Goal: Check status: Check status

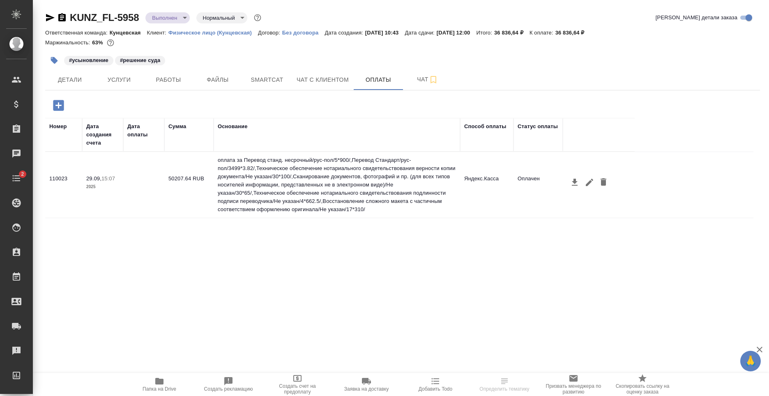
click at [539, 183] on td "Оплачен" at bounding box center [537, 184] width 49 height 29
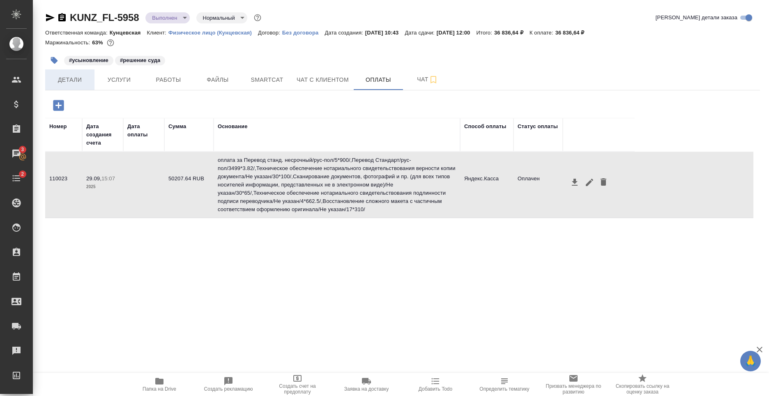
click at [76, 77] on span "Детали" at bounding box center [69, 80] width 39 height 10
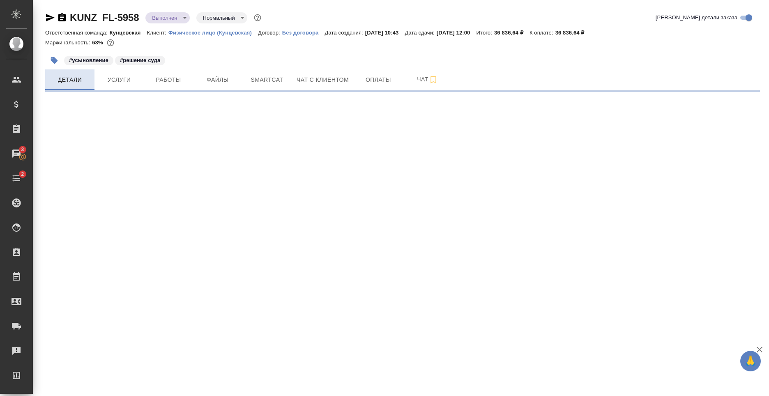
select select "RU"
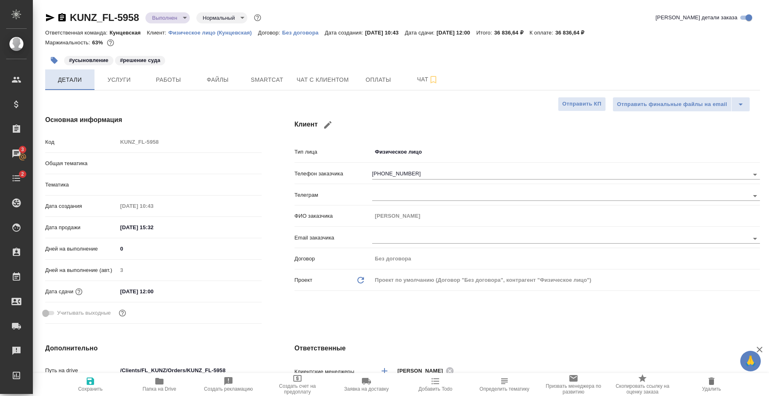
type textarea "x"
type input "Юридический"
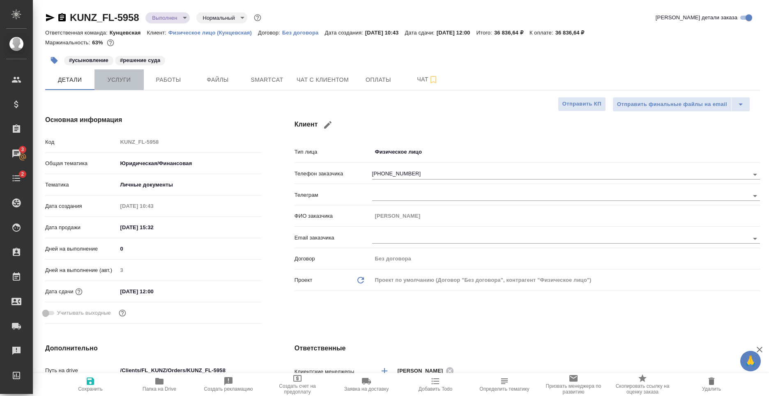
click at [125, 83] on span "Услуги" at bounding box center [118, 80] width 39 height 10
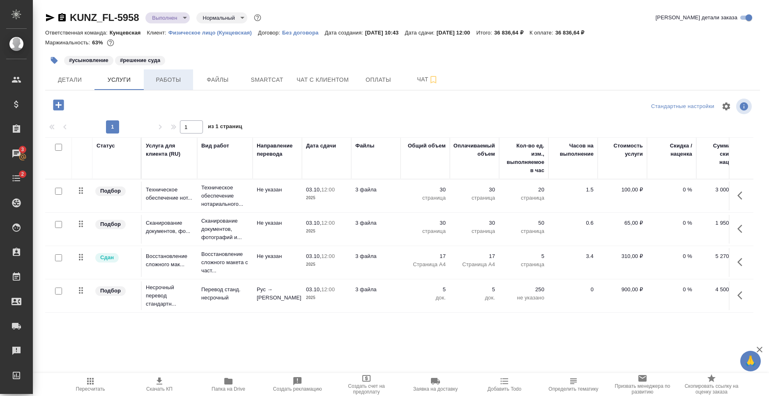
click at [151, 81] on span "Работы" at bounding box center [168, 80] width 39 height 10
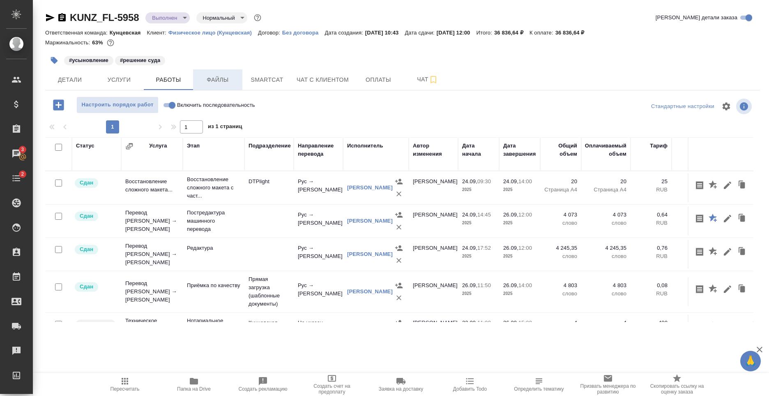
click at [198, 79] on span "Файлы" at bounding box center [217, 80] width 39 height 10
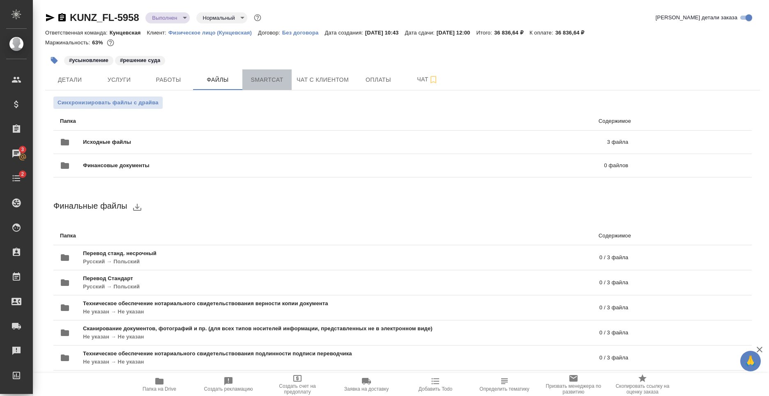
click at [252, 81] on span "Smartcat" at bounding box center [266, 80] width 39 height 10
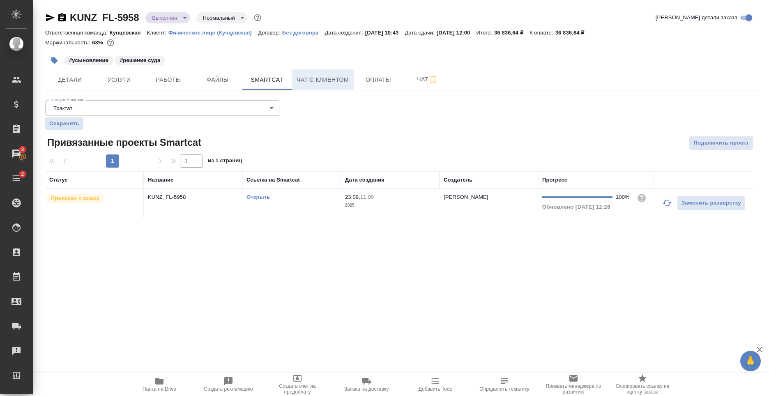
click at [310, 81] on span "Чат с клиентом" at bounding box center [322, 80] width 52 height 10
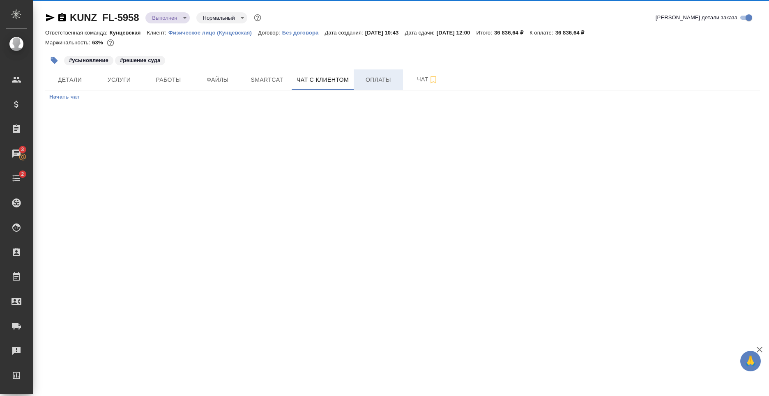
click at [379, 89] on button "Оплаты" at bounding box center [378, 79] width 49 height 21
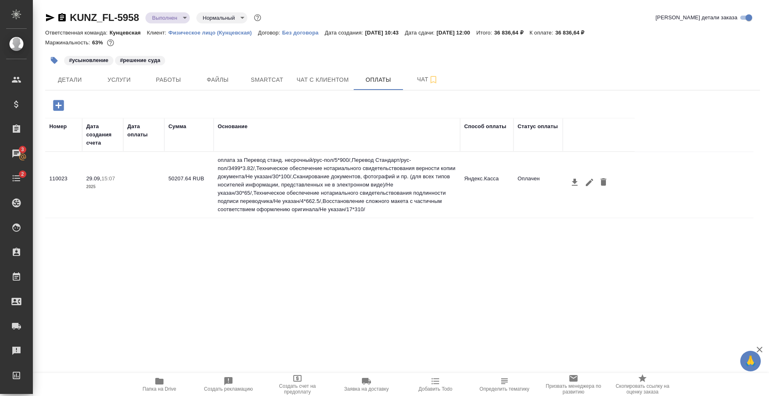
click at [232, 201] on td "оплата за Перевод станд. несрочный/рус-пол/5*900/,Перевод Стандарт/рус-пол/3499…" at bounding box center [337, 185] width 246 height 66
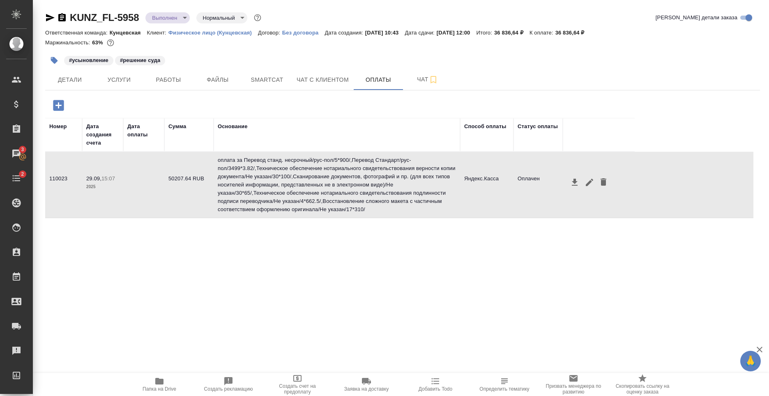
click at [227, 263] on div "Номер Дата создания счета Дата оплаты Сумма Основание Способ оплаты Статус опла…" at bounding box center [399, 241] width 708 height 246
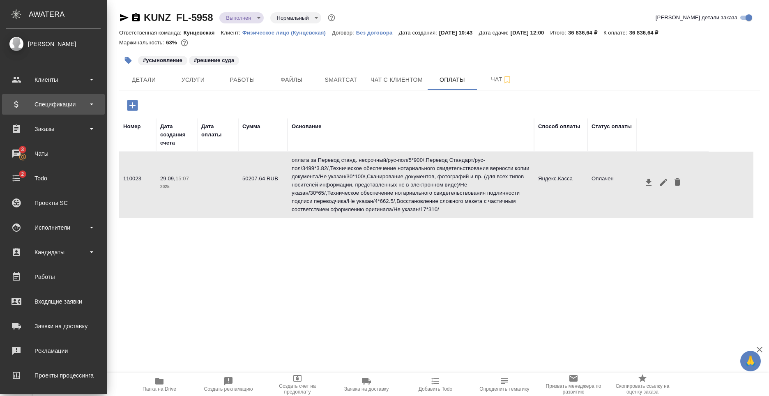
click at [64, 104] on div "Спецификации" at bounding box center [53, 104] width 94 height 12
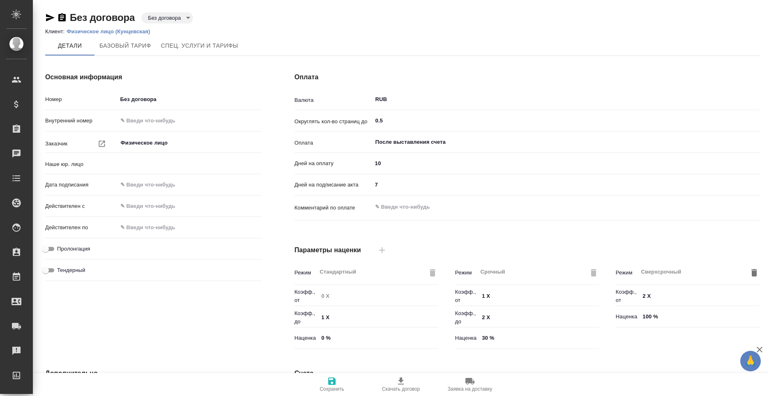
type input "(МБ) ООО "Монблан""
type input "Прайс_2025_филиалы"
type input "Стандартный шаблон - 30-70-100 - ВЫБЕРИ МЕНЯ!"
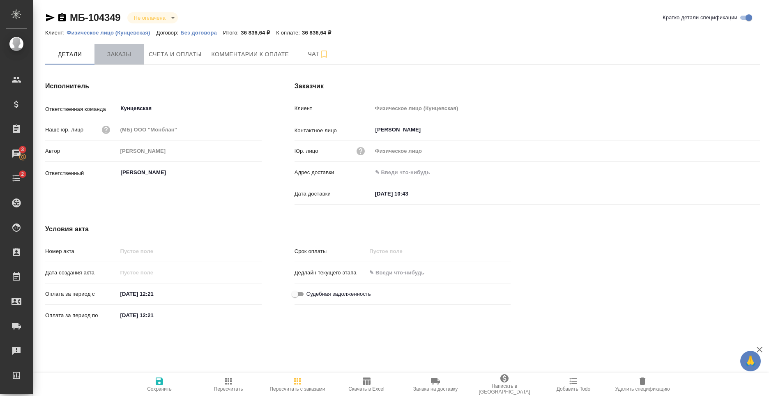
click at [113, 51] on span "Заказы" at bounding box center [118, 54] width 39 height 10
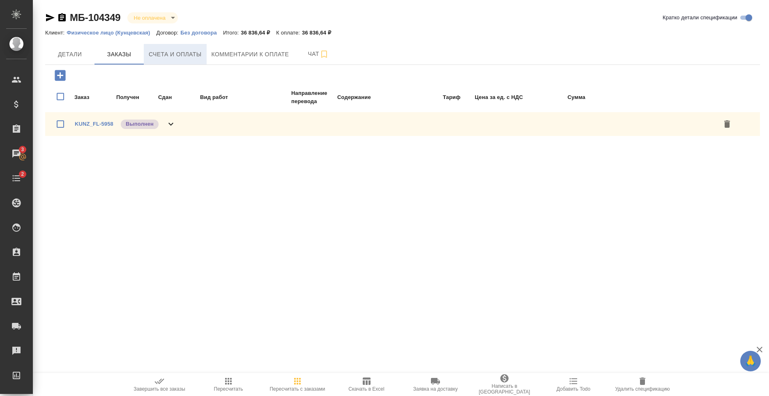
click at [182, 52] on span "Счета и оплаты" at bounding box center [175, 54] width 53 height 10
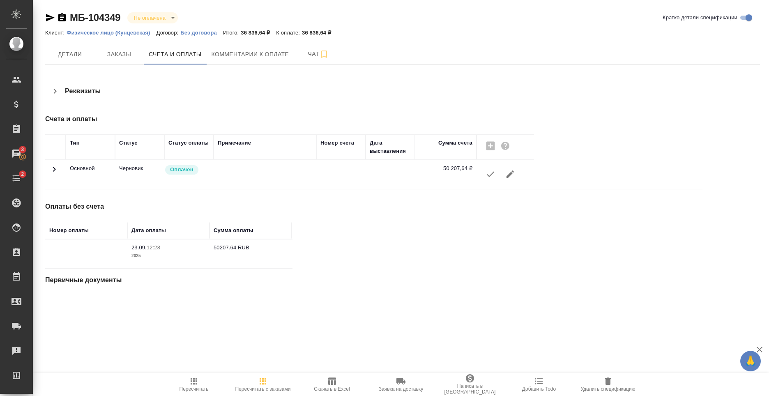
click at [57, 169] on icon at bounding box center [54, 169] width 10 height 10
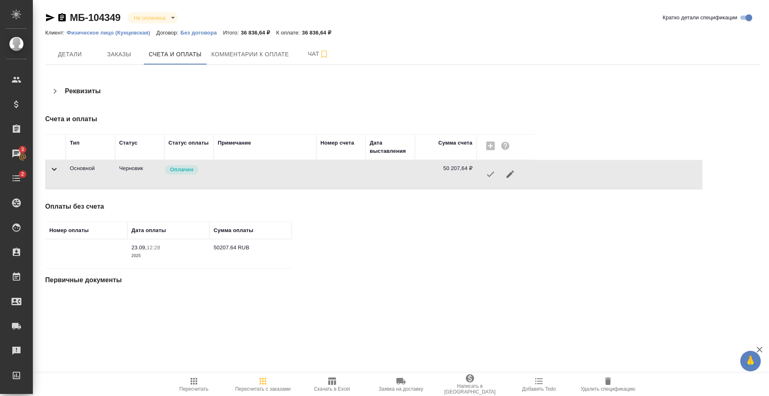
click at [57, 169] on icon at bounding box center [54, 169] width 10 height 10
click at [157, 15] on body "🙏 .cls-1 fill:#fff; AWATERA [PERSON_NAME] Спецификации Заказы 3 Чаты 2 Todo Про…" at bounding box center [384, 198] width 769 height 396
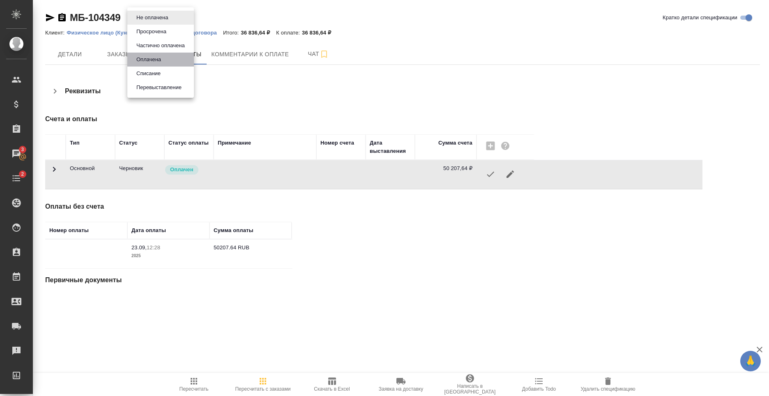
click at [159, 64] on li "Оплачена" at bounding box center [160, 60] width 67 height 14
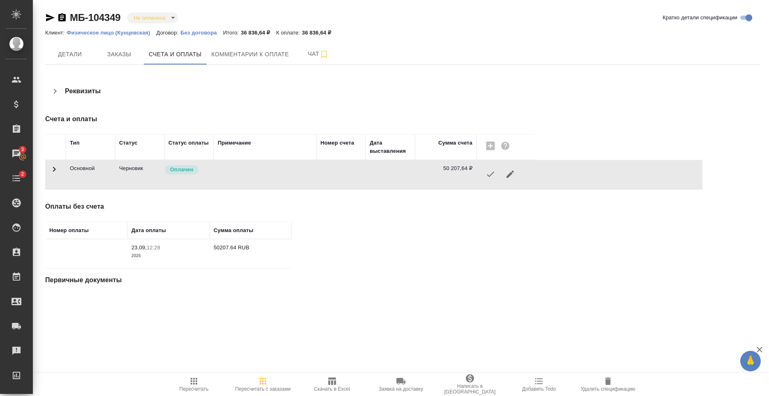
type input "payed"
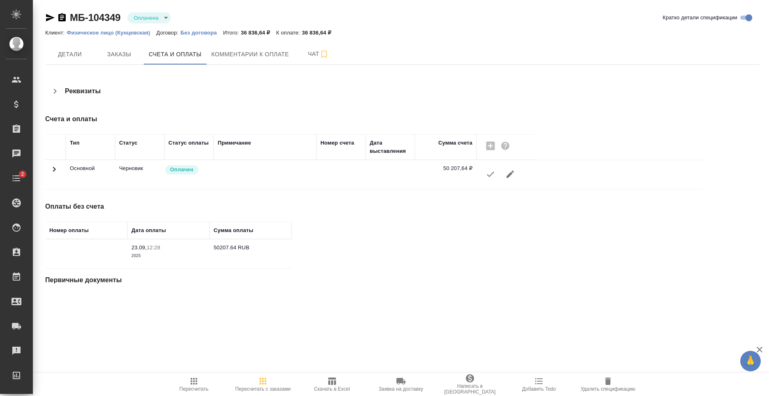
click at [237, 94] on div "Реквизиты" at bounding box center [283, 91] width 476 height 20
click at [104, 55] on span "Заказы" at bounding box center [118, 54] width 39 height 10
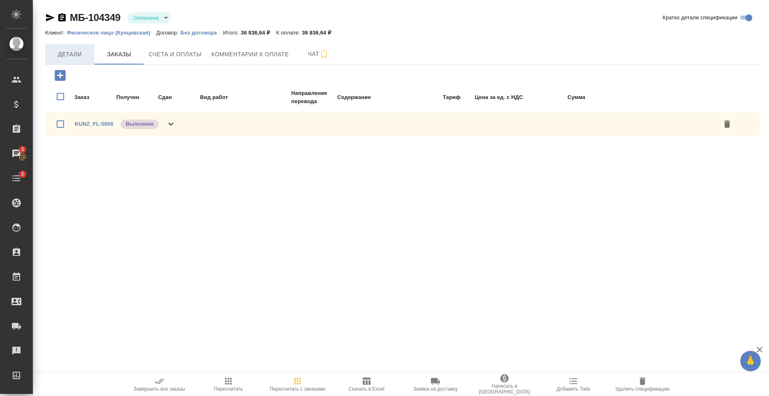
click at [77, 52] on span "Детали" at bounding box center [69, 54] width 39 height 10
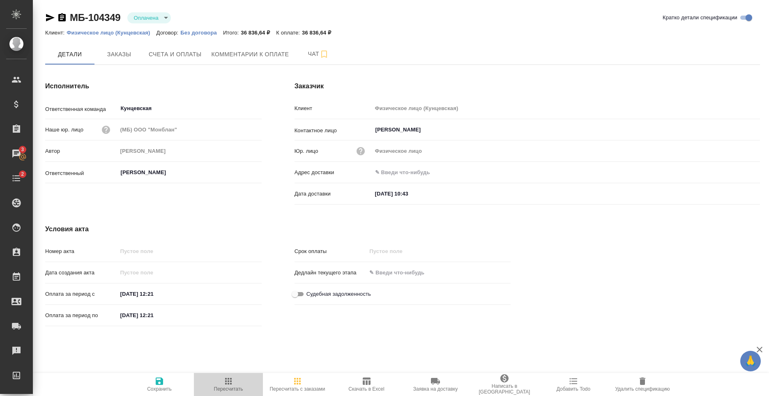
click at [238, 383] on span "Пересчитать" at bounding box center [228, 384] width 59 height 16
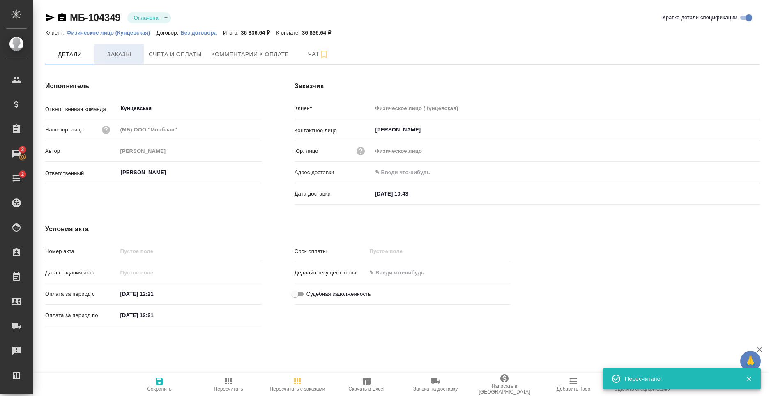
click at [120, 53] on span "Заказы" at bounding box center [118, 54] width 39 height 10
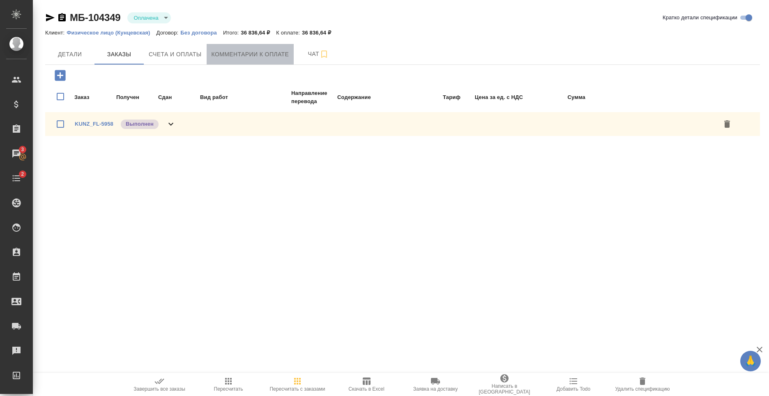
click at [231, 62] on button "Комментарии к оплате" at bounding box center [250, 54] width 87 height 21
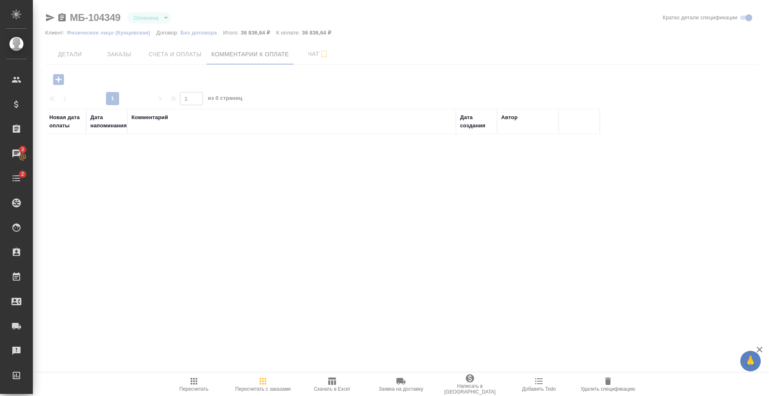
click at [166, 53] on span "Счета и оплаты" at bounding box center [175, 54] width 53 height 10
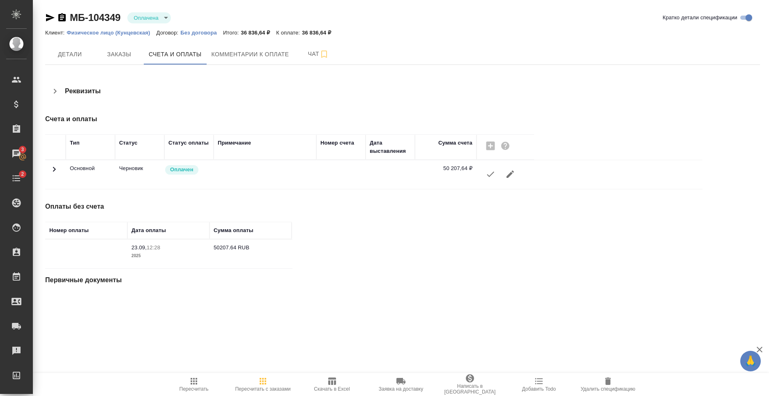
click at [406, 13] on div "МБ-104349 Оплачена payed Кратко детали спецификации" at bounding box center [402, 17] width 714 height 13
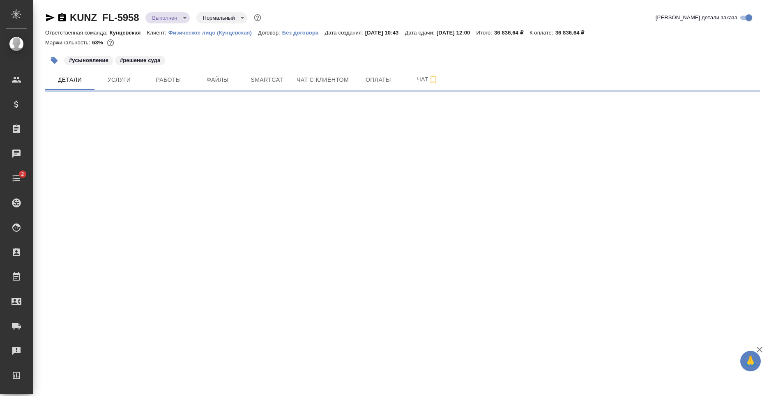
select select "RU"
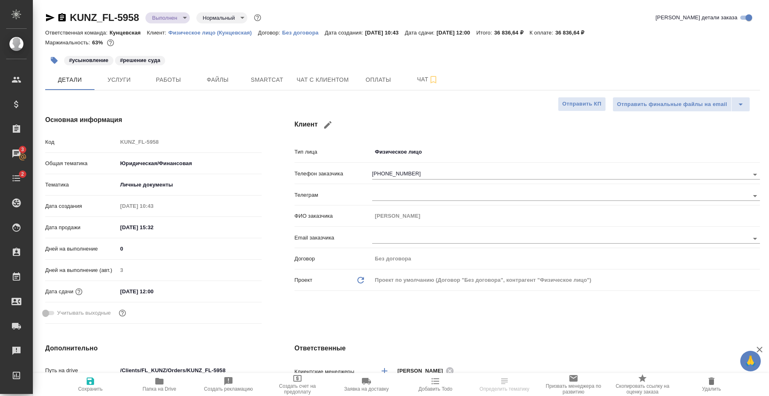
type textarea "x"
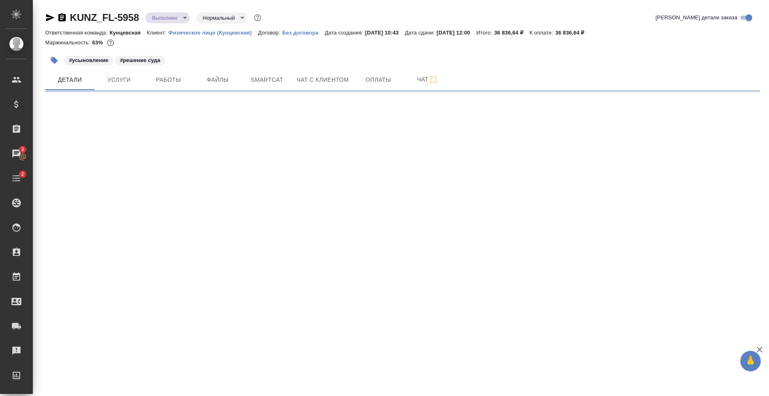
select select "RU"
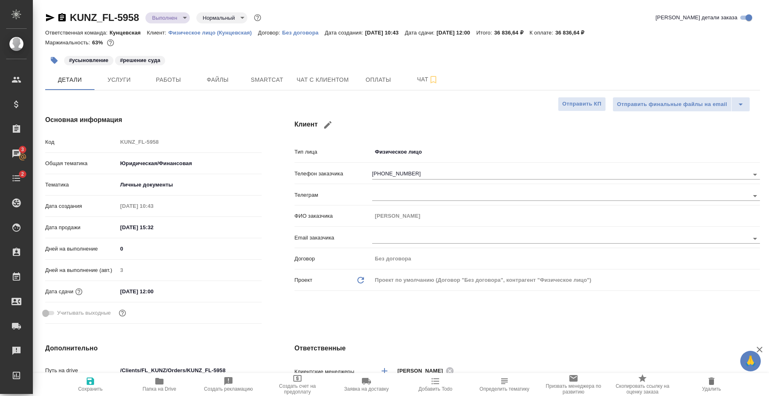
type textarea "x"
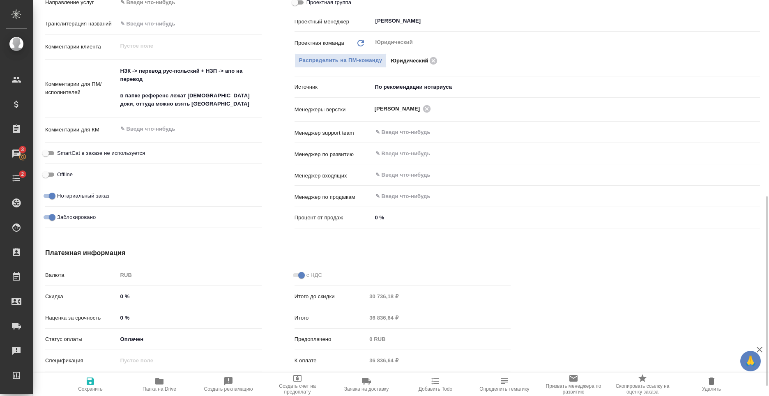
scroll to position [432, 0]
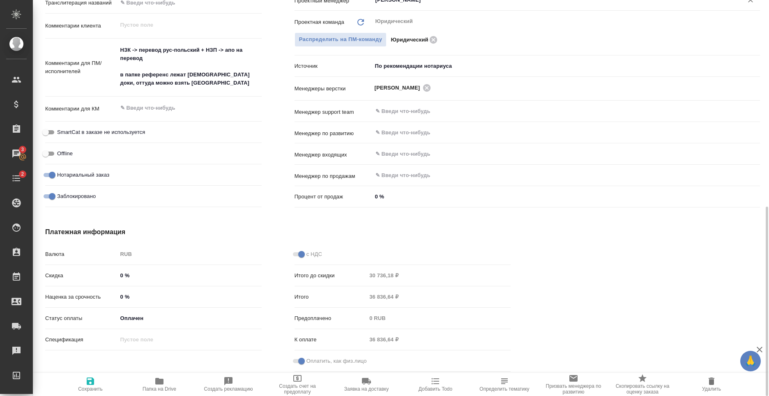
type textarea "x"
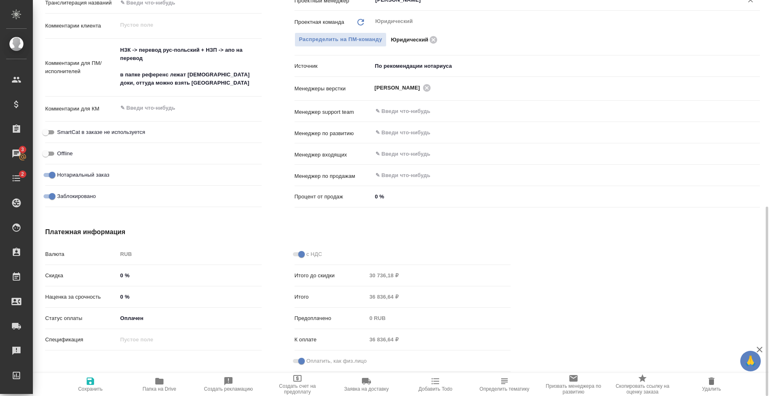
type textarea "x"
click at [152, 318] on body "🙏 .cls-1 fill:#fff; AWATERA [PERSON_NAME] Спецификации Заказы 3 Чаты 2 Todo Про…" at bounding box center [384, 198] width 769 height 396
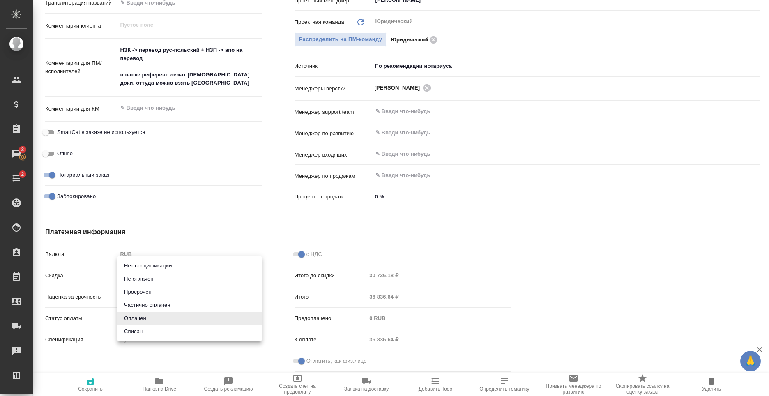
click at [199, 223] on div at bounding box center [384, 198] width 769 height 396
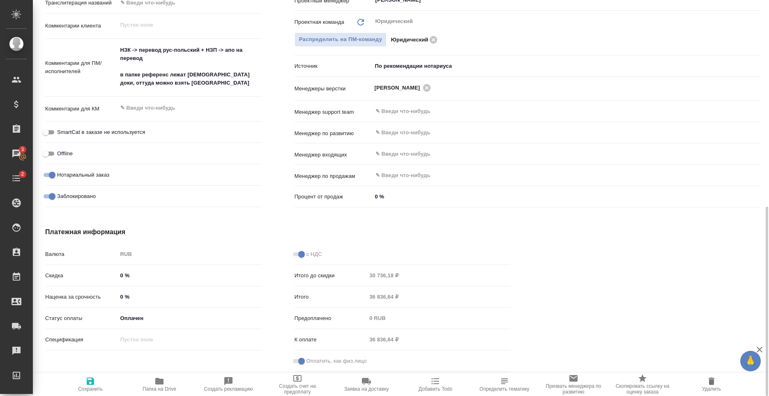
click at [556, 297] on div at bounding box center [651, 301] width 249 height 181
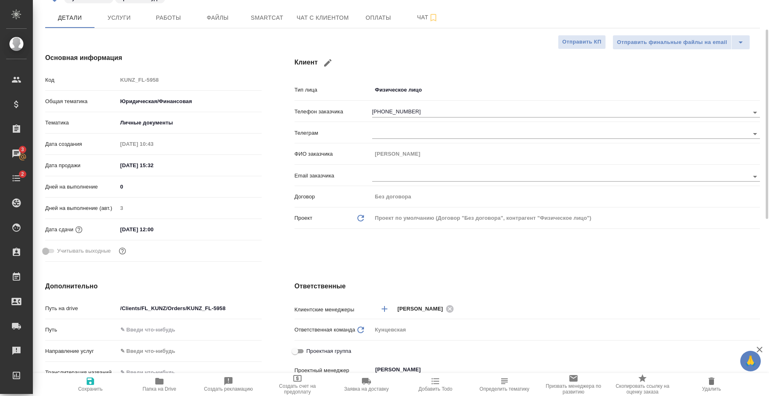
scroll to position [0, 0]
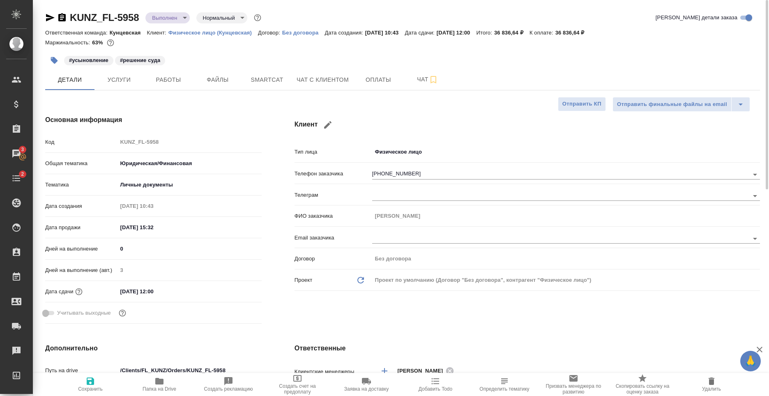
type textarea "x"
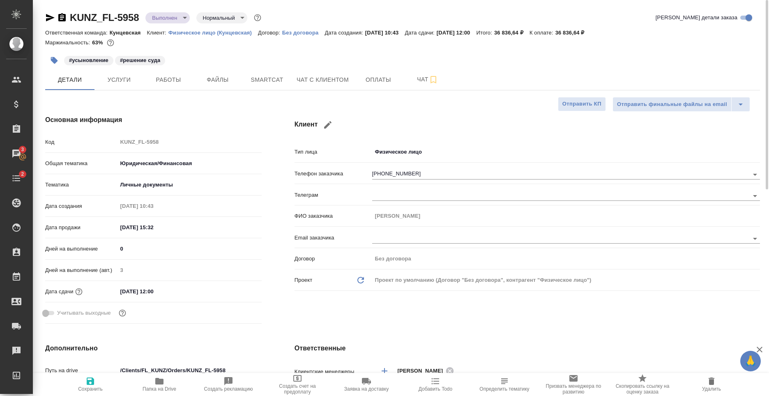
type textarea "x"
